Goal: Task Accomplishment & Management: Use online tool/utility

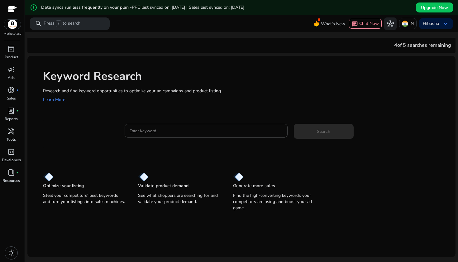
click at [102, 90] on p "Research and find keyword opportunities to optimize your ad campaigns and produ…" at bounding box center [246, 91] width 407 height 7
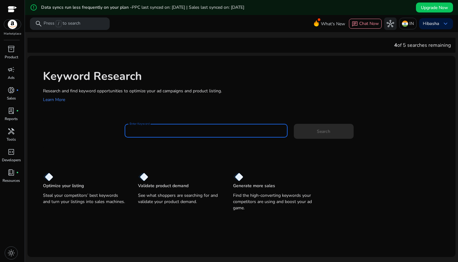
click at [218, 132] on input "Enter Keyword" at bounding box center [206, 130] width 153 height 7
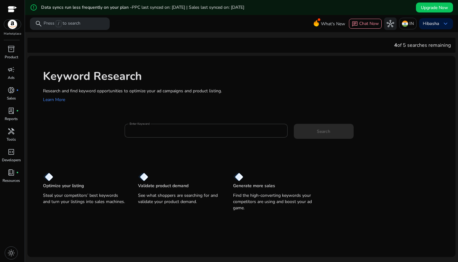
click at [12, 25] on img at bounding box center [12, 24] width 17 height 9
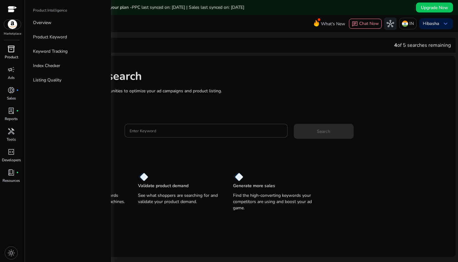
click at [10, 52] on span "inventory_2" at bounding box center [10, 48] width 7 height 7
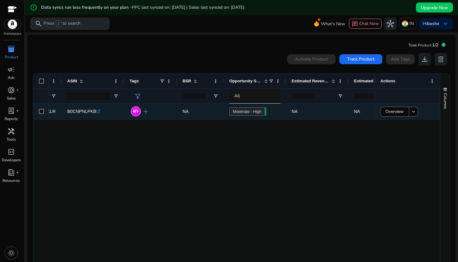
scroll to position [0, 148]
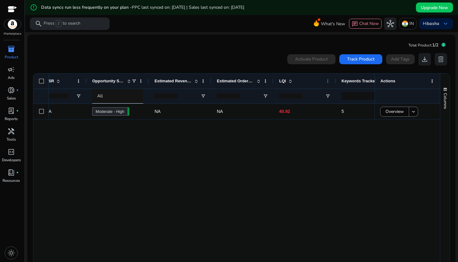
click at [329, 80] on span at bounding box center [328, 81] width 5 height 5
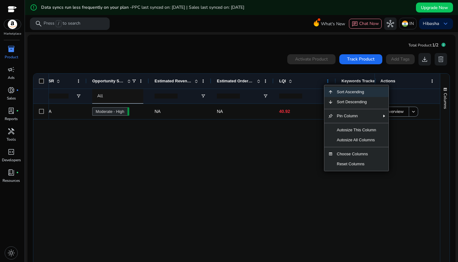
click at [329, 80] on span at bounding box center [328, 81] width 5 height 5
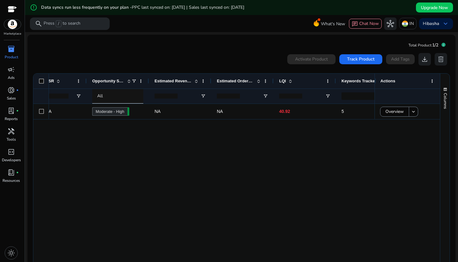
click at [283, 81] on span "LQI" at bounding box center [282, 81] width 7 height 5
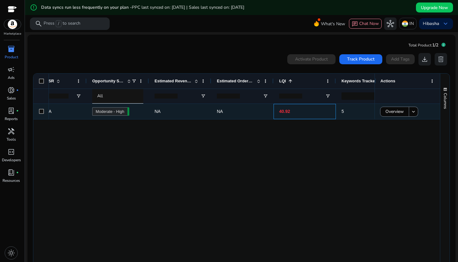
click at [293, 116] on p "40.92" at bounding box center [304, 111] width 51 height 13
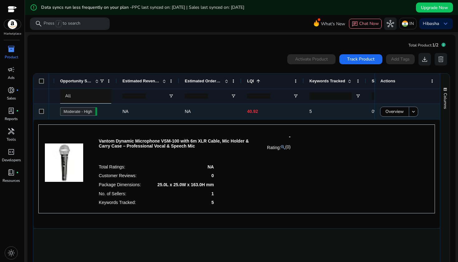
click at [344, 111] on span "5" at bounding box center [335, 111] width 51 height 13
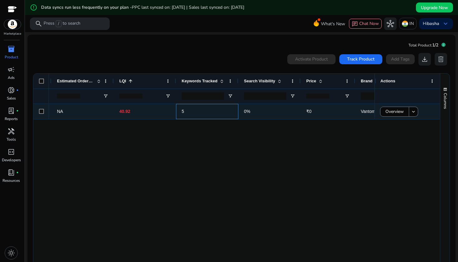
click at [204, 110] on span "5" at bounding box center [207, 111] width 51 height 13
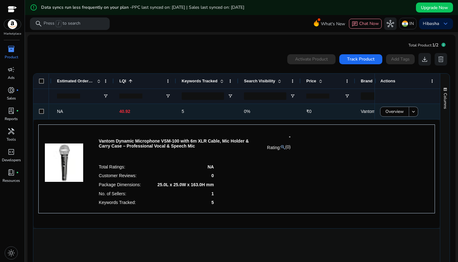
click at [266, 114] on span "0%" at bounding box center [269, 111] width 51 height 13
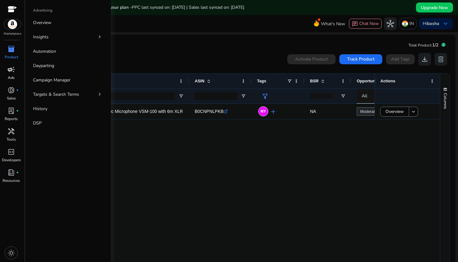
click at [13, 73] on span "campaign" at bounding box center [10, 69] width 7 height 7
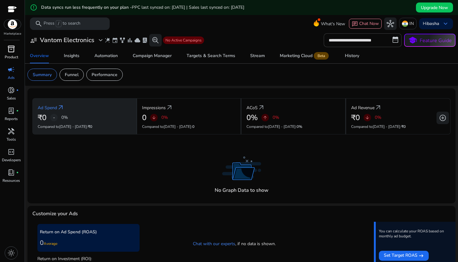
click at [104, 125] on p "Compared to [DATE] - [DATE] : ₹0" at bounding box center [85, 127] width 94 height 6
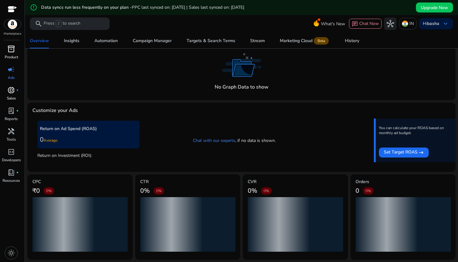
click at [13, 92] on span "donut_small" at bounding box center [10, 89] width 7 height 7
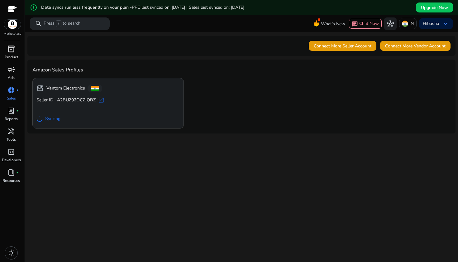
click at [12, 68] on span "campaign" at bounding box center [10, 69] width 7 height 7
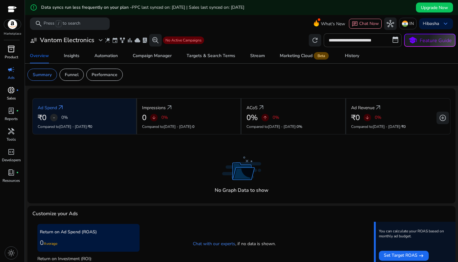
click at [362, 159] on div "No Graph Data to show" at bounding box center [241, 176] width 419 height 43
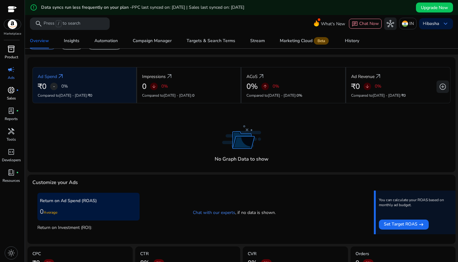
scroll to position [36, 0]
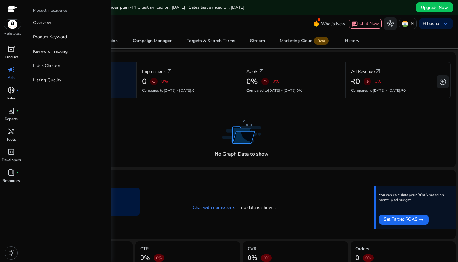
click at [11, 55] on p "Product" at bounding box center [11, 57] width 13 height 6
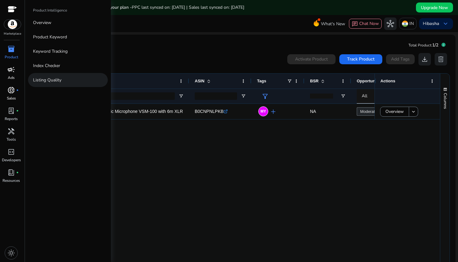
click at [61, 83] on link "Listing Quality" at bounding box center [68, 80] width 80 height 14
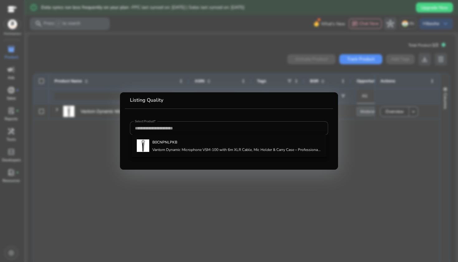
click at [95, 162] on div at bounding box center [229, 131] width 458 height 262
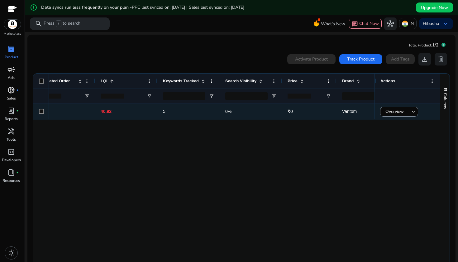
scroll to position [0, 459]
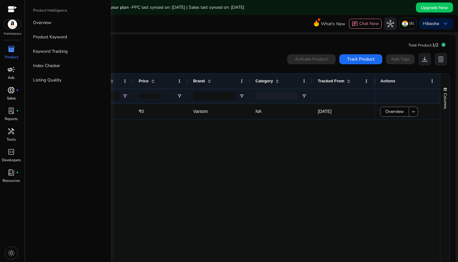
click at [11, 50] on span "inventory_2" at bounding box center [10, 48] width 7 height 7
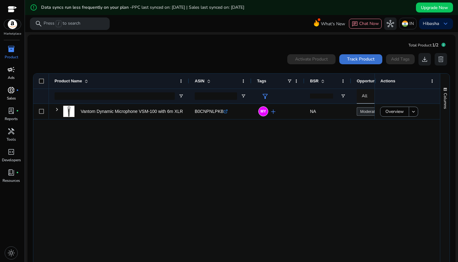
click at [363, 59] on span "Track Product" at bounding box center [360, 59] width 27 height 7
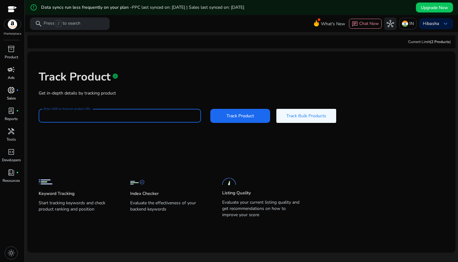
click at [111, 115] on input "Enter ASIN or Amazon product URL" at bounding box center [120, 115] width 153 height 7
click at [160, 117] on input "Enter ASIN or Amazon product URL" at bounding box center [120, 115] width 153 height 7
paste input "**********"
type input "**********"
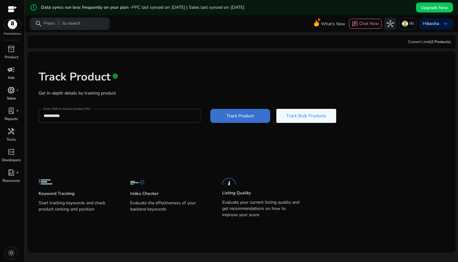
click at [249, 116] on span "Track Product" at bounding box center [240, 116] width 27 height 7
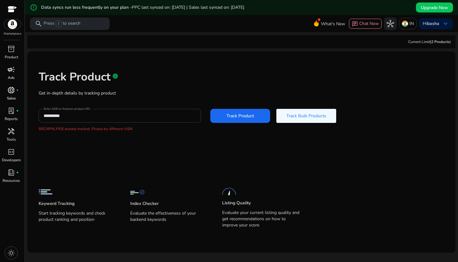
click at [118, 117] on input "**********" at bounding box center [120, 115] width 153 height 7
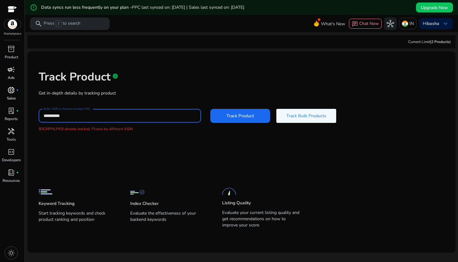
click at [118, 117] on input "**********" at bounding box center [120, 115] width 153 height 7
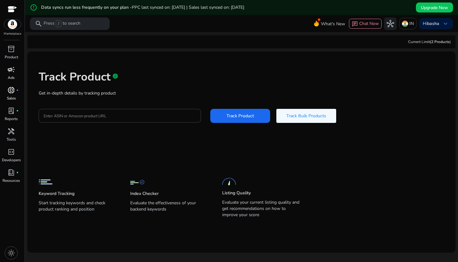
click at [138, 1] on div "error_outline Data syncs run less frequently on your plan - PPC last synced on:…" at bounding box center [242, 7] width 434 height 15
click at [175, 111] on div at bounding box center [120, 116] width 153 height 14
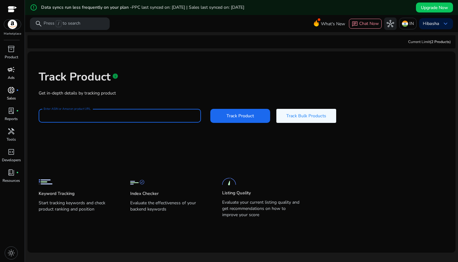
paste input "**********"
type input "**********"
click at [259, 113] on span at bounding box center [241, 115] width 60 height 15
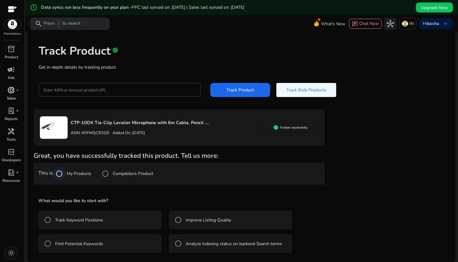
scroll to position [26, 0]
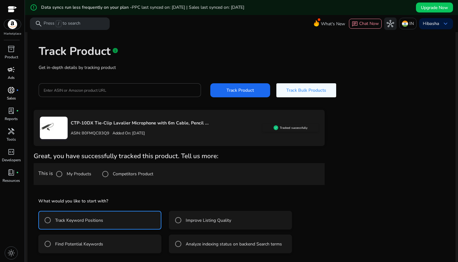
click at [203, 216] on div "Improve Listing Quality" at bounding box center [201, 220] width 59 height 12
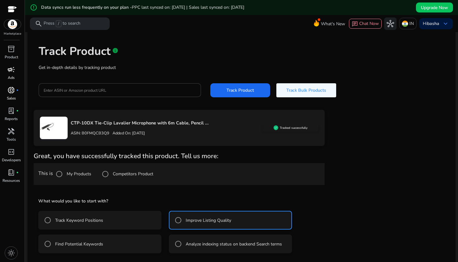
click at [139, 222] on mat-radio-button "Track Keyword Positions" at bounding box center [99, 220] width 123 height 19
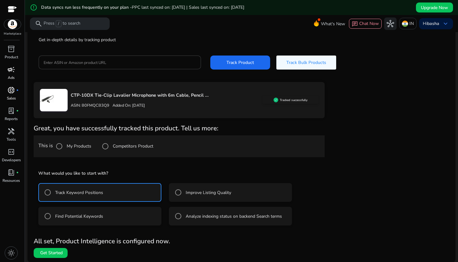
scroll to position [0, 0]
click at [59, 255] on span "Get Started" at bounding box center [51, 253] width 22 height 6
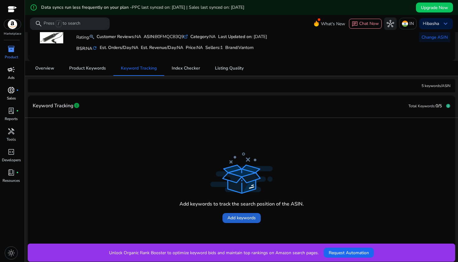
scroll to position [42, 0]
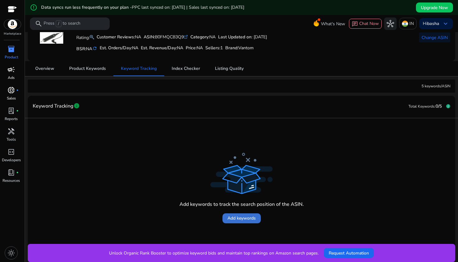
click at [239, 222] on span at bounding box center [242, 218] width 38 height 15
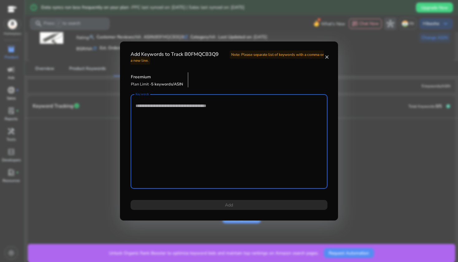
click at [327, 57] on mat-icon "close" at bounding box center [327, 57] width 5 height 6
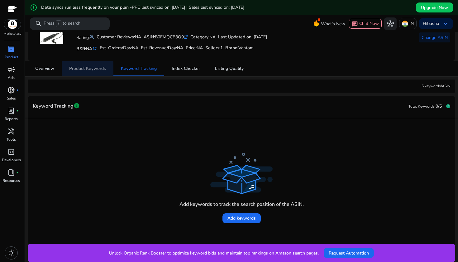
click at [74, 70] on span "Product Keywords" at bounding box center [87, 68] width 37 height 4
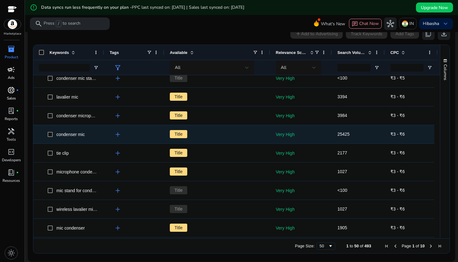
scroll to position [158, 0]
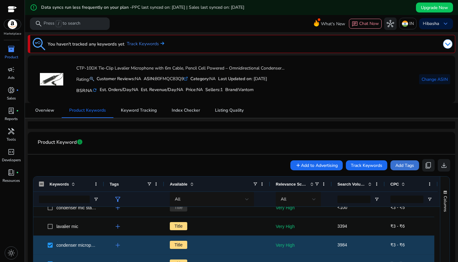
click at [399, 166] on span "Add Tags" at bounding box center [405, 165] width 19 height 7
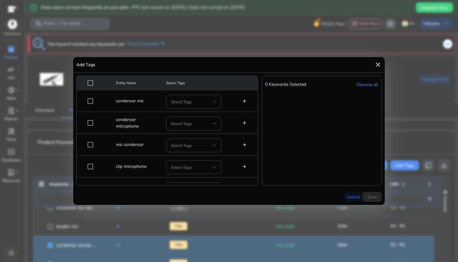
click at [357, 194] on span "Cancel" at bounding box center [353, 197] width 13 height 7
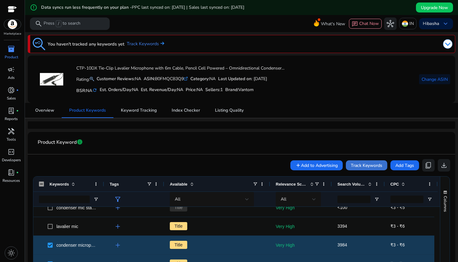
click at [362, 167] on span "Track Keywords" at bounding box center [367, 165] width 32 height 7
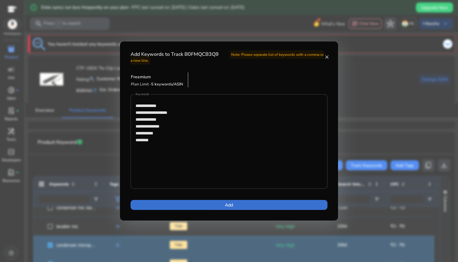
click at [295, 207] on span at bounding box center [229, 204] width 197 height 15
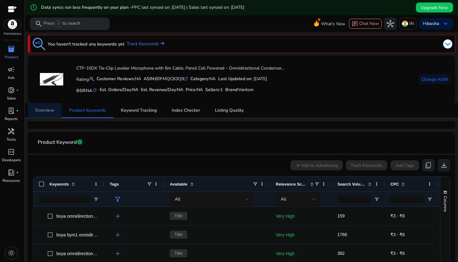
click at [48, 110] on span "Overview" at bounding box center [44, 110] width 19 height 4
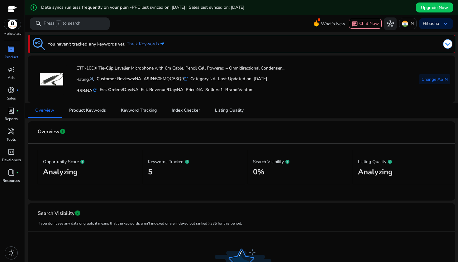
click at [11, 60] on p "Product" at bounding box center [11, 57] width 13 height 6
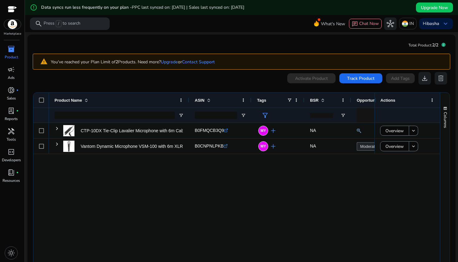
click at [155, 235] on div "CTP-10DX Tie-Clip Lavalier Microphone with 6m Cable, Pencil Cell... B0FMQCB3Q9 …" at bounding box center [212, 203] width 326 height 161
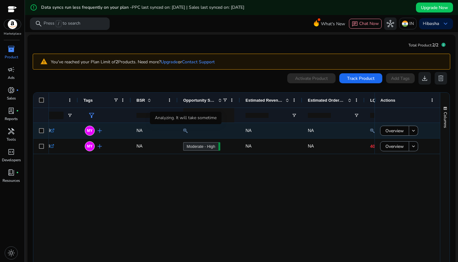
click at [185, 130] on mat-icon at bounding box center [185, 130] width 4 height 7
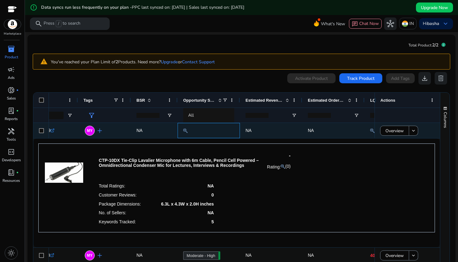
click at [185, 130] on mat-icon at bounding box center [185, 130] width 4 height 7
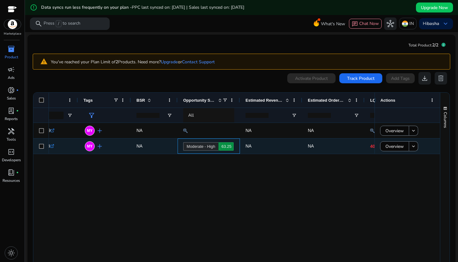
click at [191, 144] on body "We recommend switching to desktop view for the best experience. Marketplace inv…" at bounding box center [229, 131] width 458 height 262
click at [191, 144] on link "Moderate - High 63.25" at bounding box center [200, 146] width 35 height 8
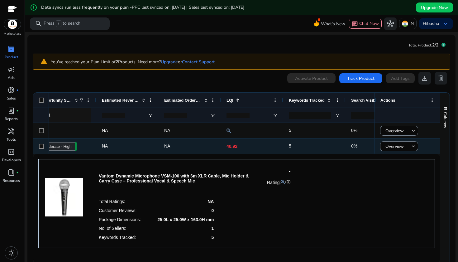
click at [232, 147] on p "40.92" at bounding box center [252, 146] width 51 height 13
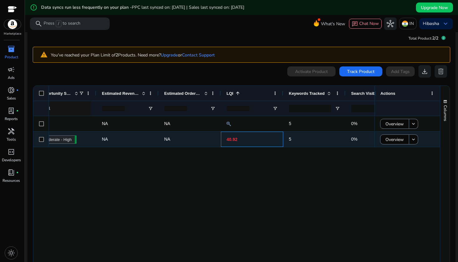
scroll to position [8, 0]
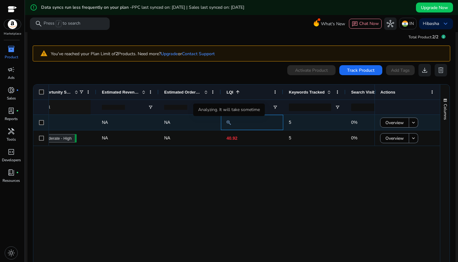
click at [229, 121] on mat-icon at bounding box center [229, 122] width 4 height 7
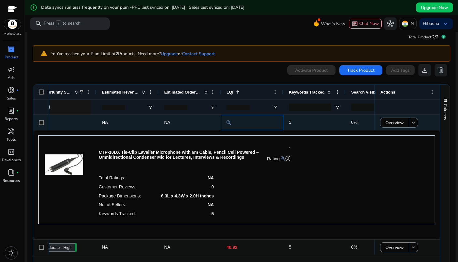
click at [229, 120] on mat-icon at bounding box center [229, 122] width 4 height 7
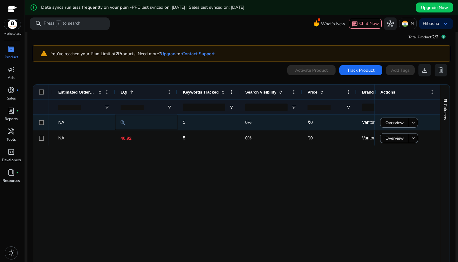
scroll to position [0, 440]
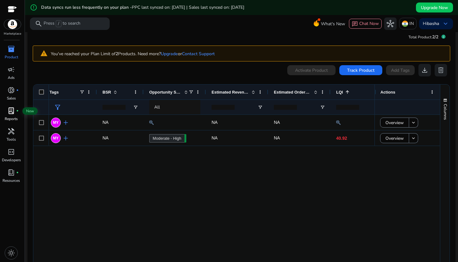
click at [13, 110] on span "lab_profile" at bounding box center [10, 110] width 7 height 7
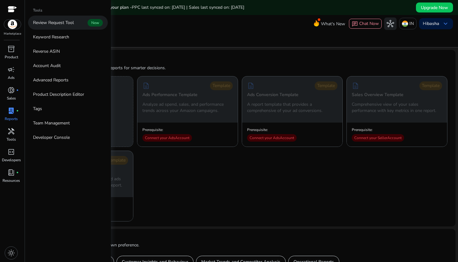
click at [75, 26] on link "Review Request Tool New" at bounding box center [68, 23] width 80 height 14
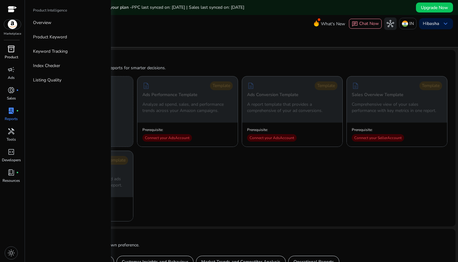
click at [13, 51] on span "inventory_2" at bounding box center [10, 48] width 7 height 7
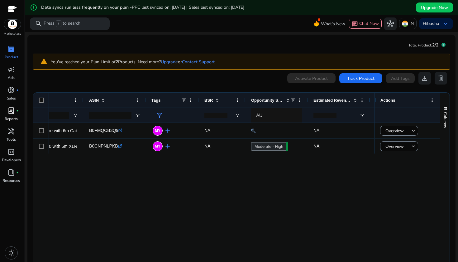
click at [12, 51] on span "inventory_2" at bounding box center [10, 48] width 7 height 7
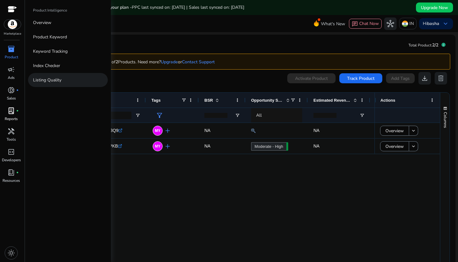
click at [78, 77] on link "Listing Quality" at bounding box center [68, 80] width 80 height 14
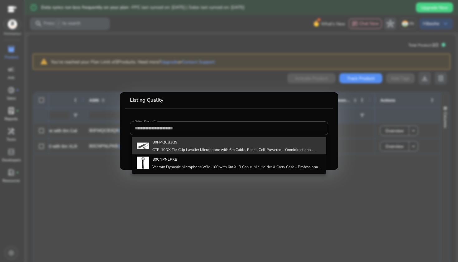
click at [147, 150] on img at bounding box center [143, 145] width 12 height 12
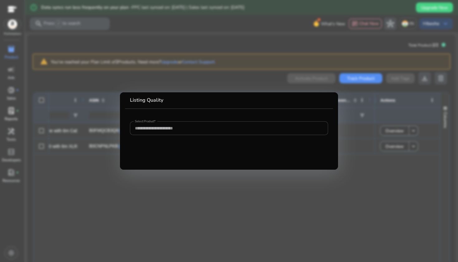
type input "**********"
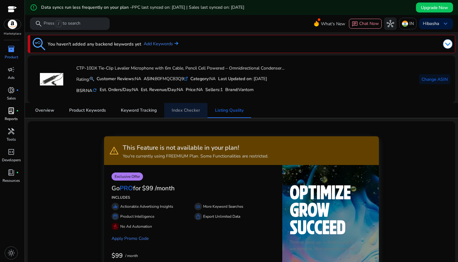
click at [181, 114] on span "Index Checker" at bounding box center [186, 110] width 28 height 15
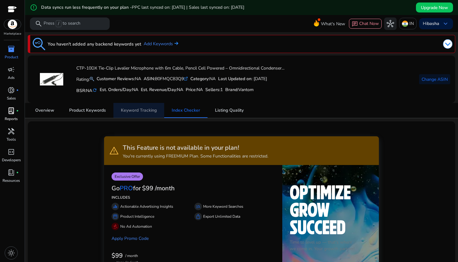
click at [140, 109] on span "Keyword Tracking" at bounding box center [139, 110] width 36 height 4
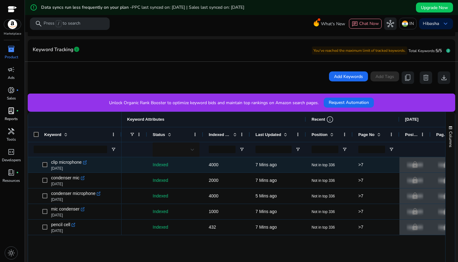
scroll to position [0, 29]
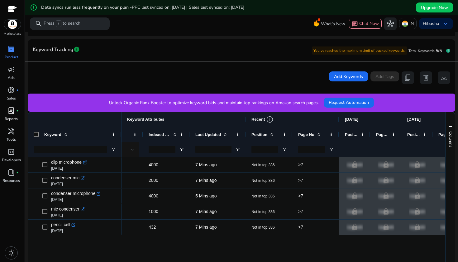
click at [262, 133] on span "Position" at bounding box center [260, 134] width 16 height 5
